Goal: Task Accomplishment & Management: Manage account settings

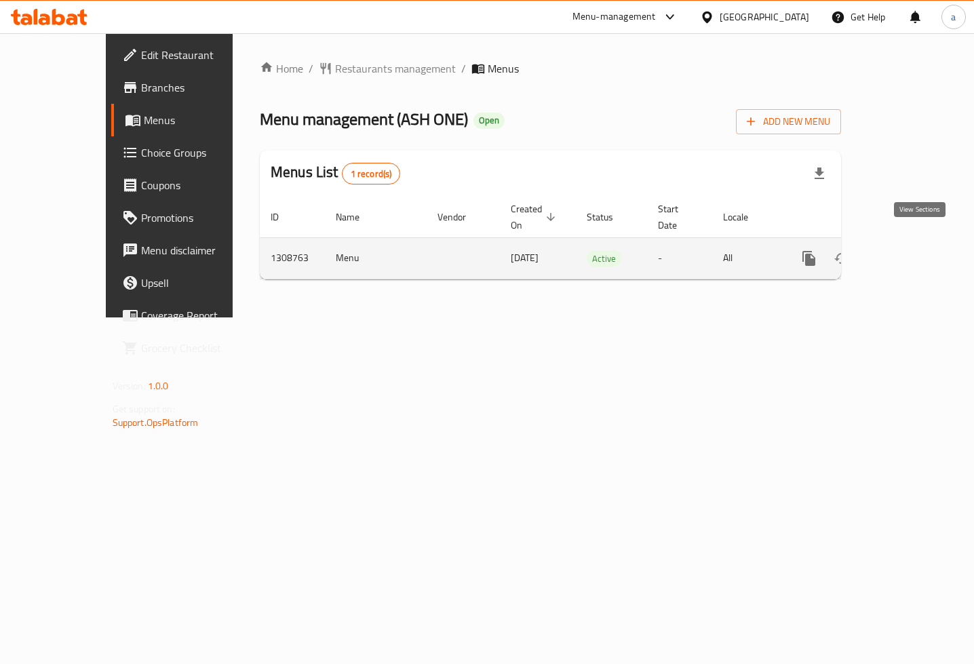
click at [915, 250] on icon "enhanced table" at bounding box center [907, 258] width 16 height 16
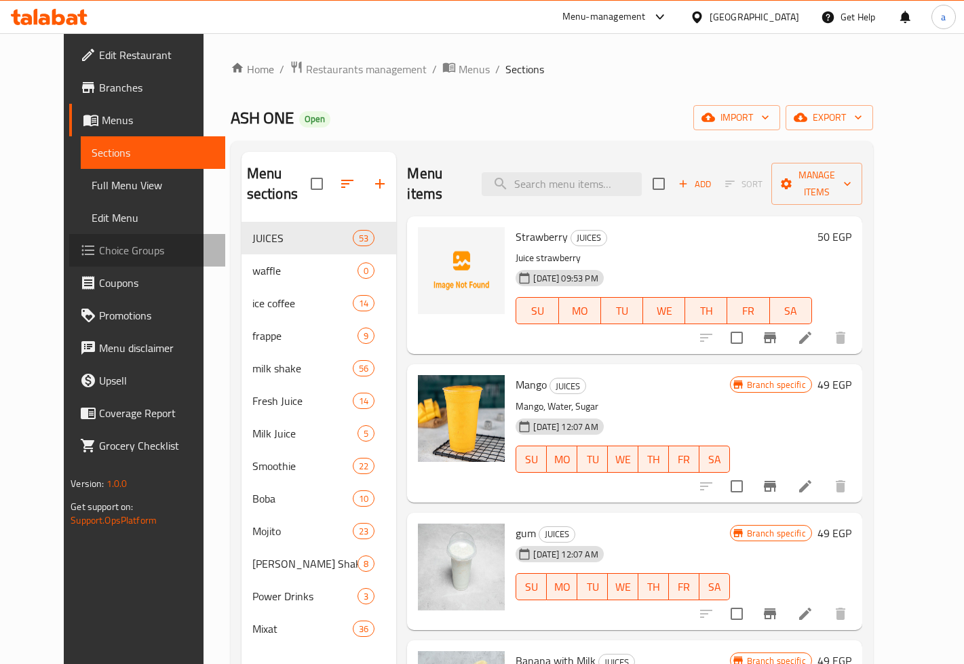
click at [99, 251] on span "Choice Groups" at bounding box center [156, 250] width 115 height 16
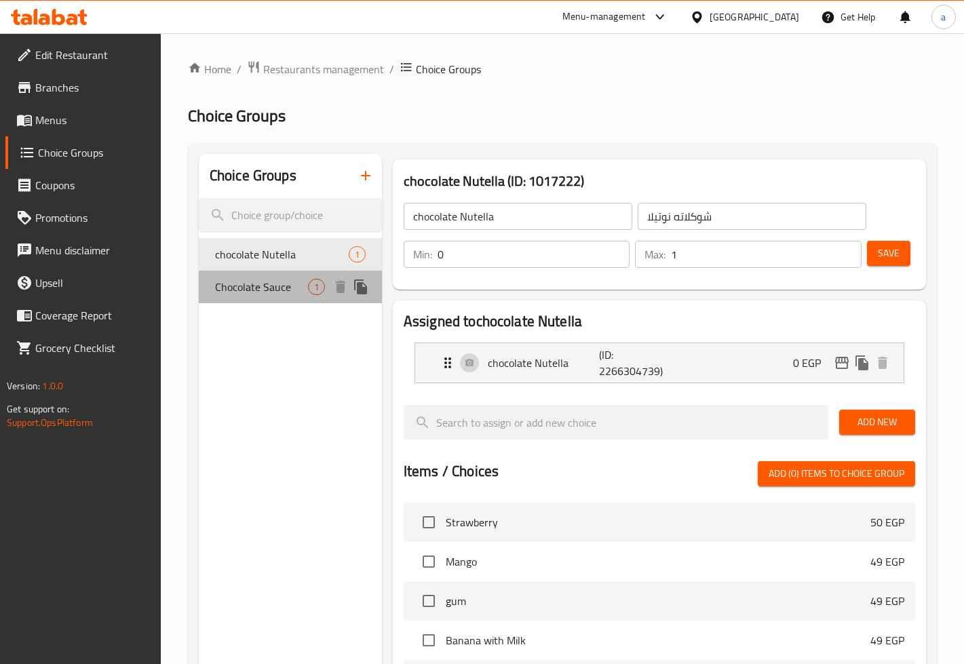
click at [278, 287] on span "Chocolate Sauce" at bounding box center [261, 287] width 93 height 16
type input "Chocolate Sauce"
type input "صوص شوكلاته"
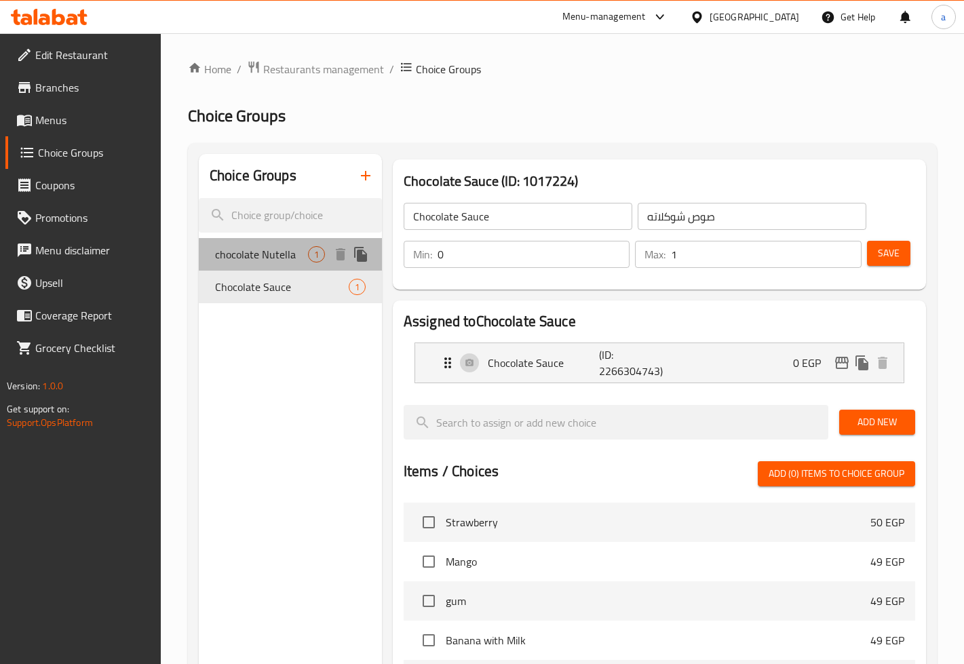
click at [274, 262] on span "chocolate Nutella" at bounding box center [261, 254] width 93 height 16
type input "chocolate Nutella"
type input "شوكلاته نوتيلا"
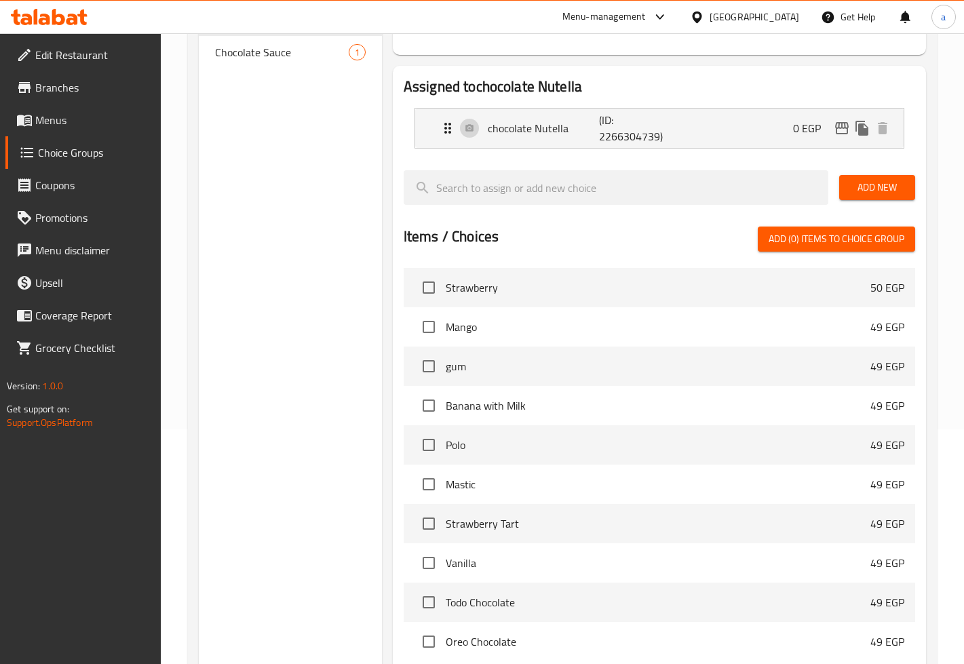
scroll to position [41, 0]
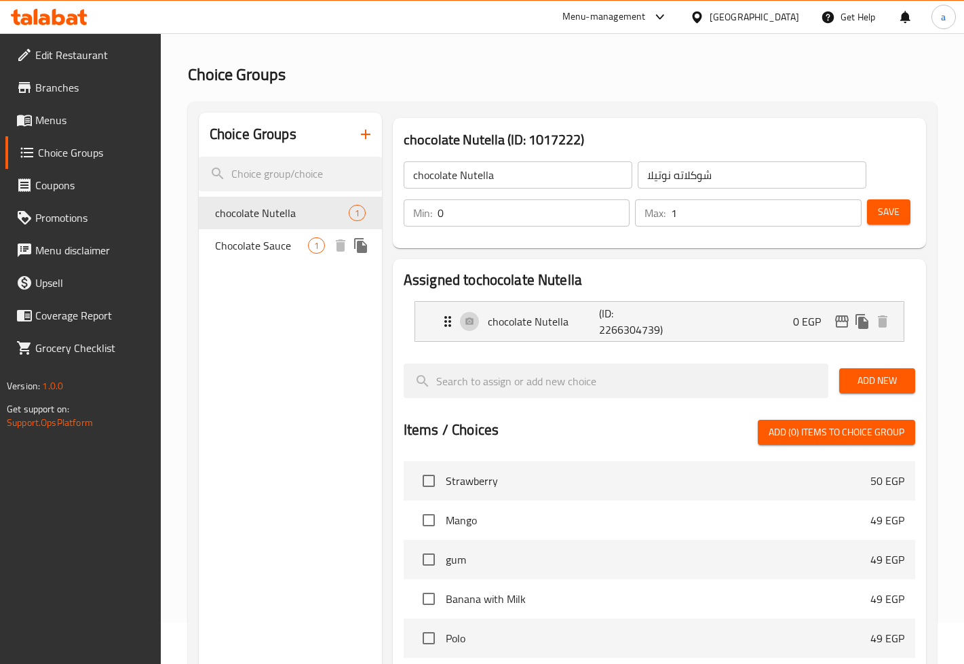
click at [269, 246] on span "Chocolate Sauce" at bounding box center [261, 245] width 93 height 16
type input "Chocolate Sauce"
type input "صوص شوكلاته"
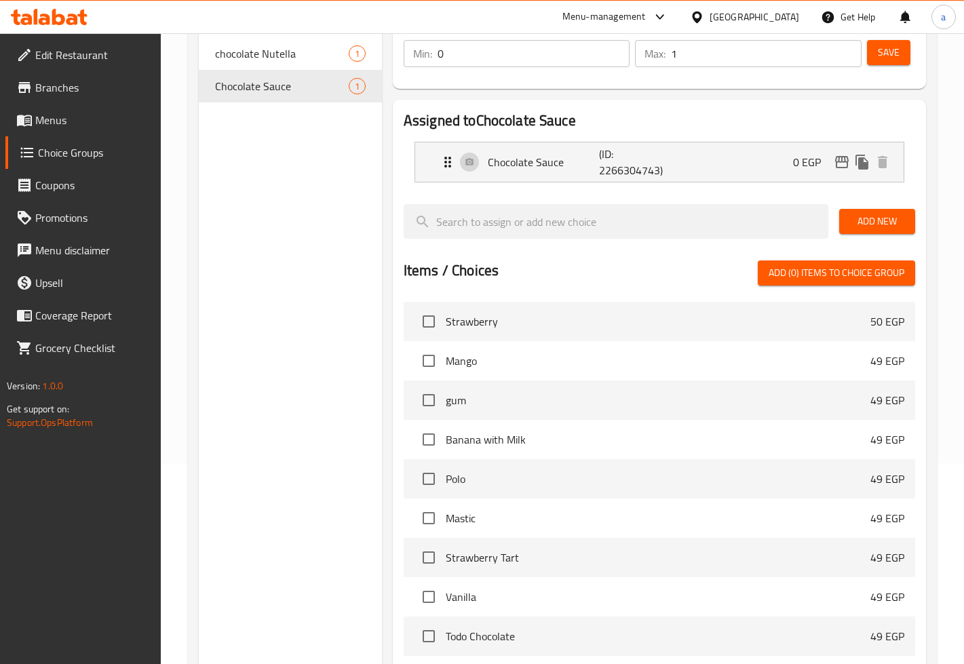
scroll to position [0, 0]
